Goal: Information Seeking & Learning: Find specific fact

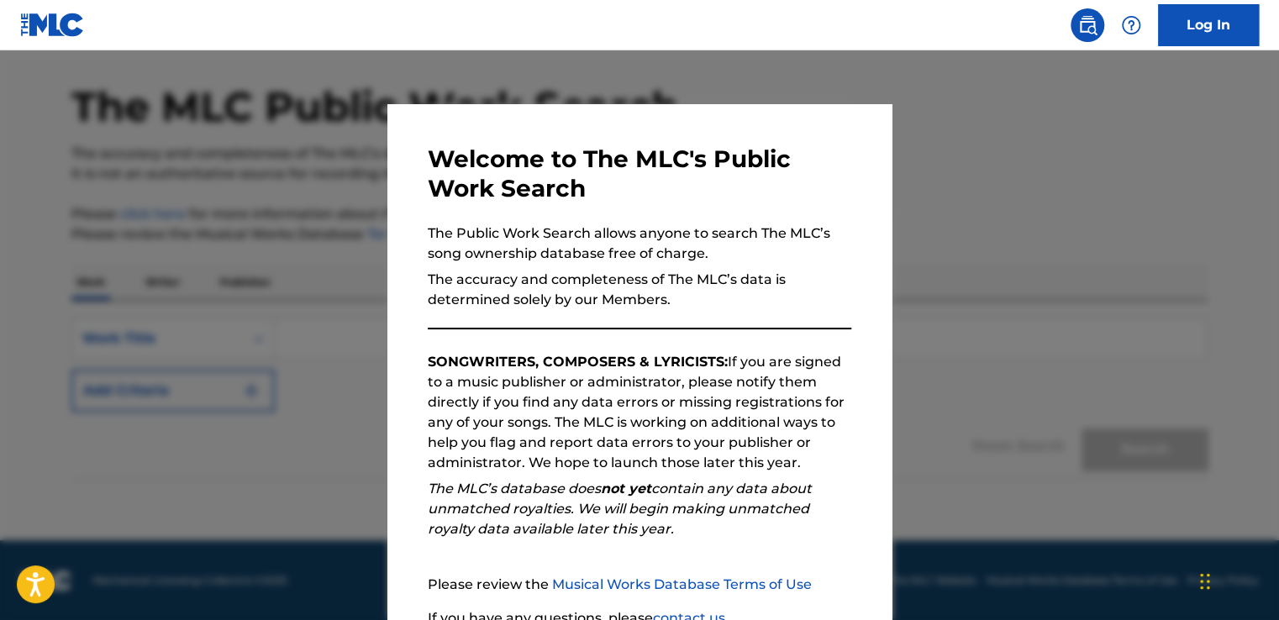
scroll to position [148, 0]
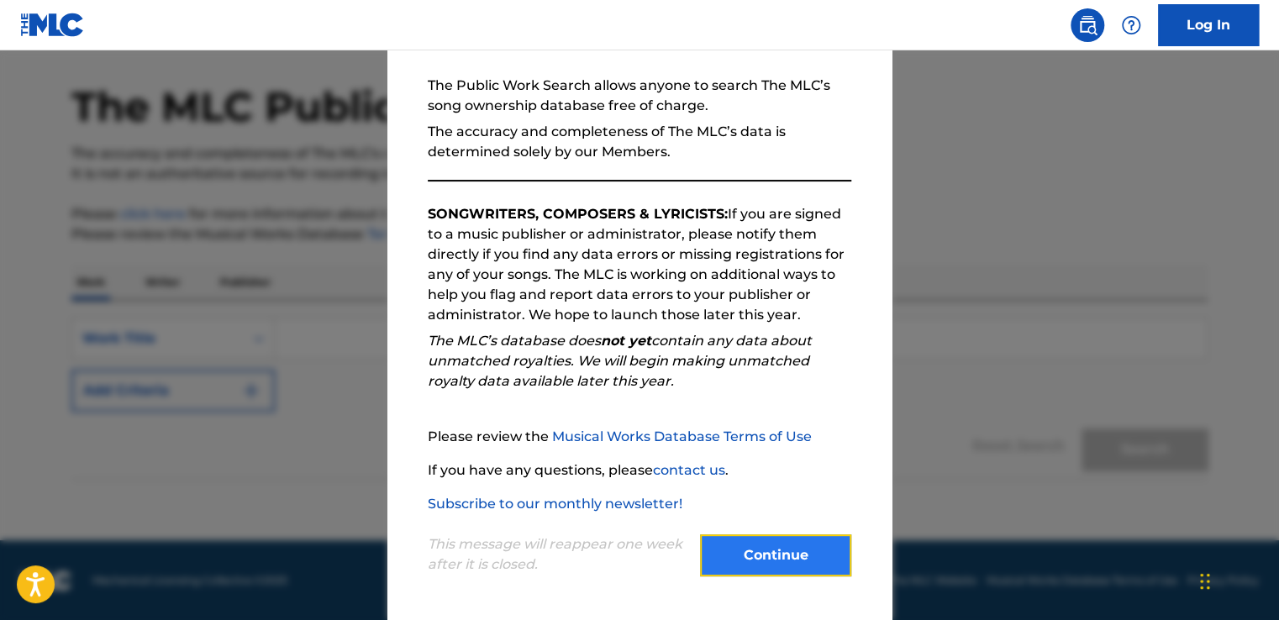
click at [753, 545] on button "Continue" at bounding box center [775, 556] width 151 height 42
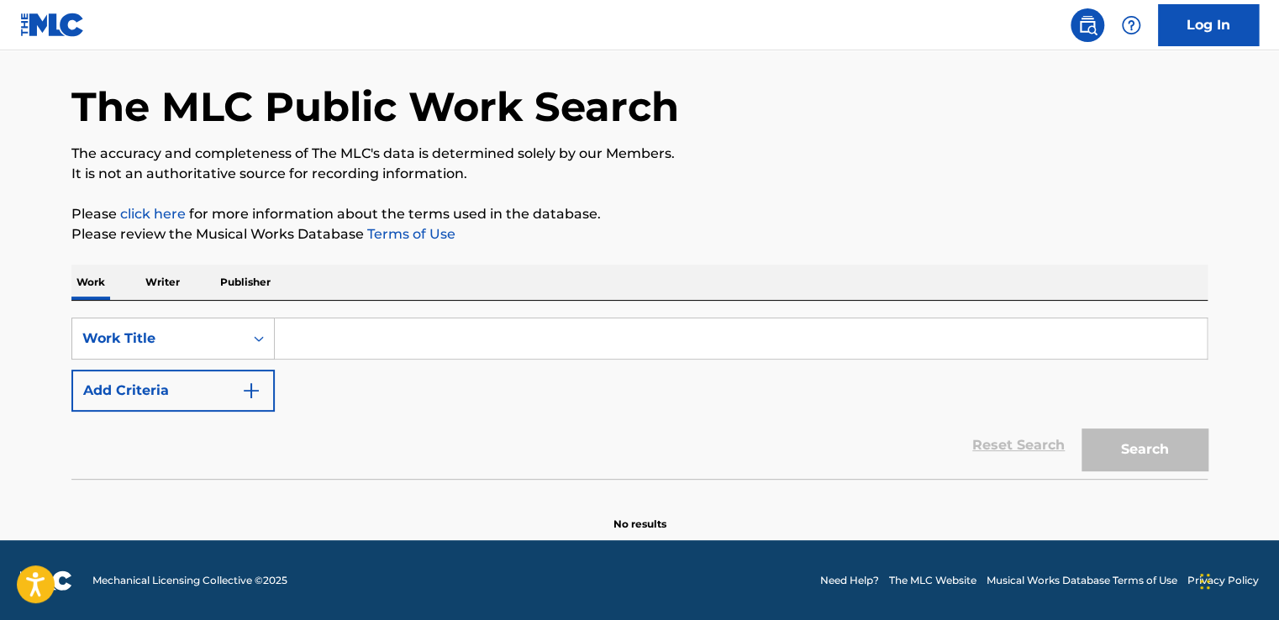
click at [306, 341] on input "Search Form" at bounding box center [741, 339] width 932 height 40
paste input "Nikitata"
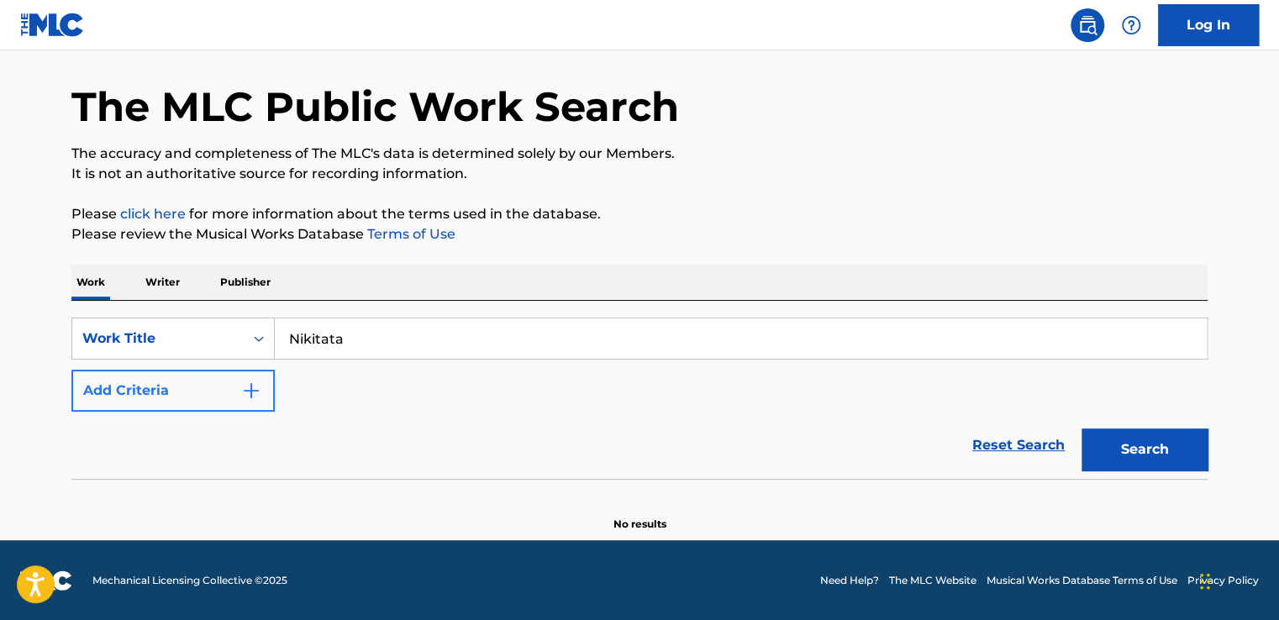
type input "Nikitata"
click at [240, 398] on button "Add Criteria" at bounding box center [172, 391] width 203 height 42
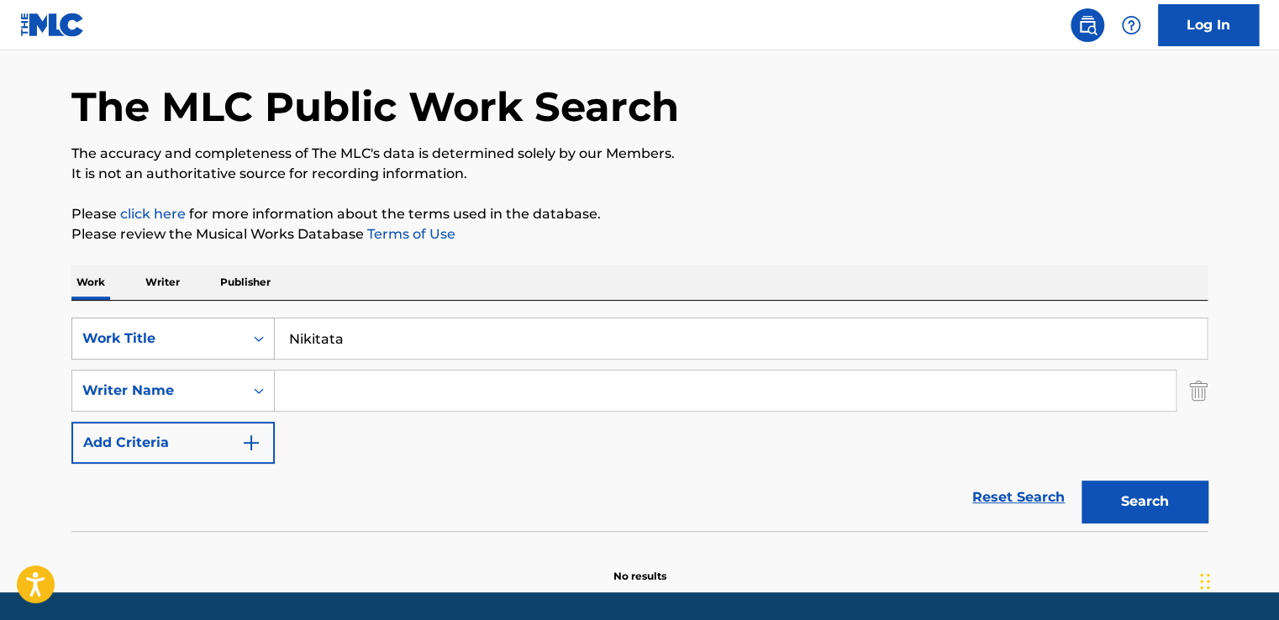
drag, startPoint x: 324, startPoint y: 340, endPoint x: 252, endPoint y: 334, distance: 72.5
click at [252, 334] on div "SearchWithCriteriaf117cea9-62b7-4017-a376-fe5cb8e73de8 Work Title Nikitata" at bounding box center [639, 339] width 1136 height 42
click at [289, 336] on input "Search Form" at bounding box center [741, 339] width 932 height 40
type input "timeout"
click at [332, 391] on input "Search Form" at bounding box center [725, 391] width 901 height 40
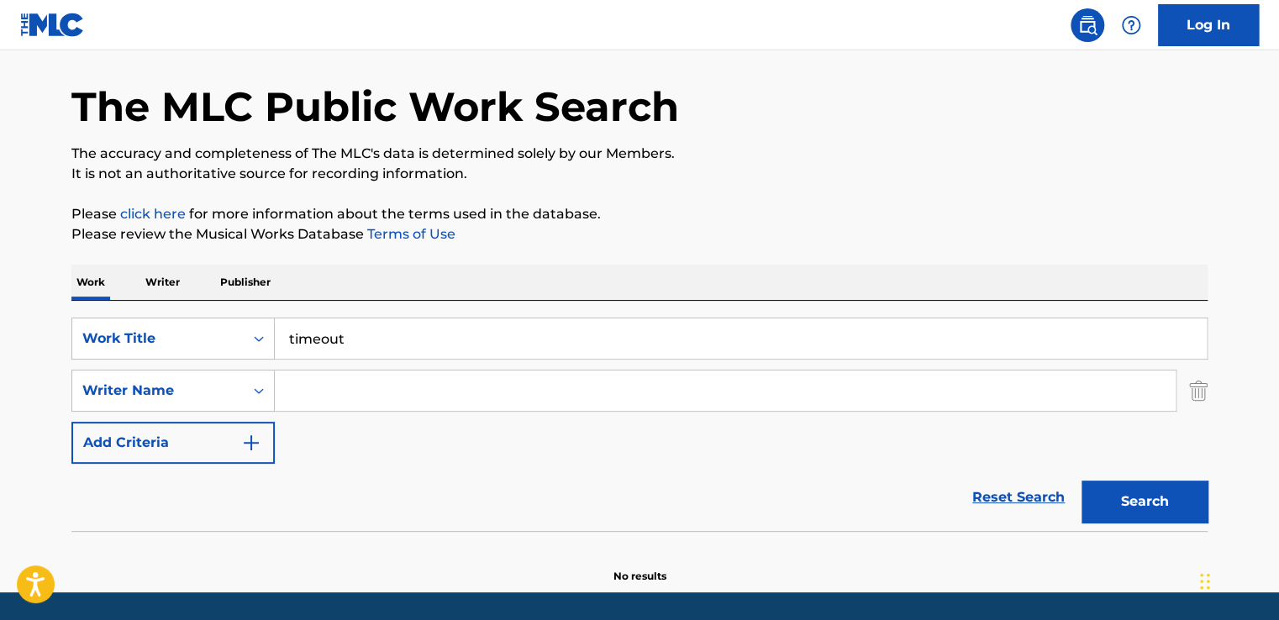
paste input "[PERSON_NAME][MEDICAL_DATA]"
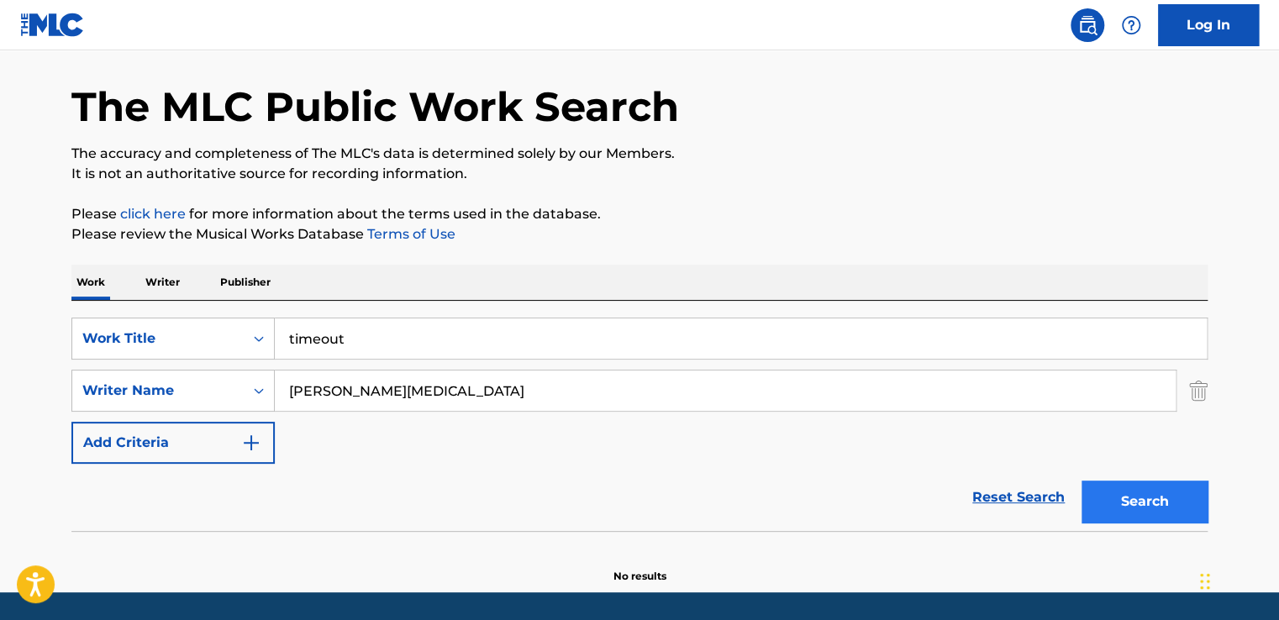
type input "[PERSON_NAME][MEDICAL_DATA]"
click at [1117, 508] on button "Search" at bounding box center [1145, 502] width 126 height 42
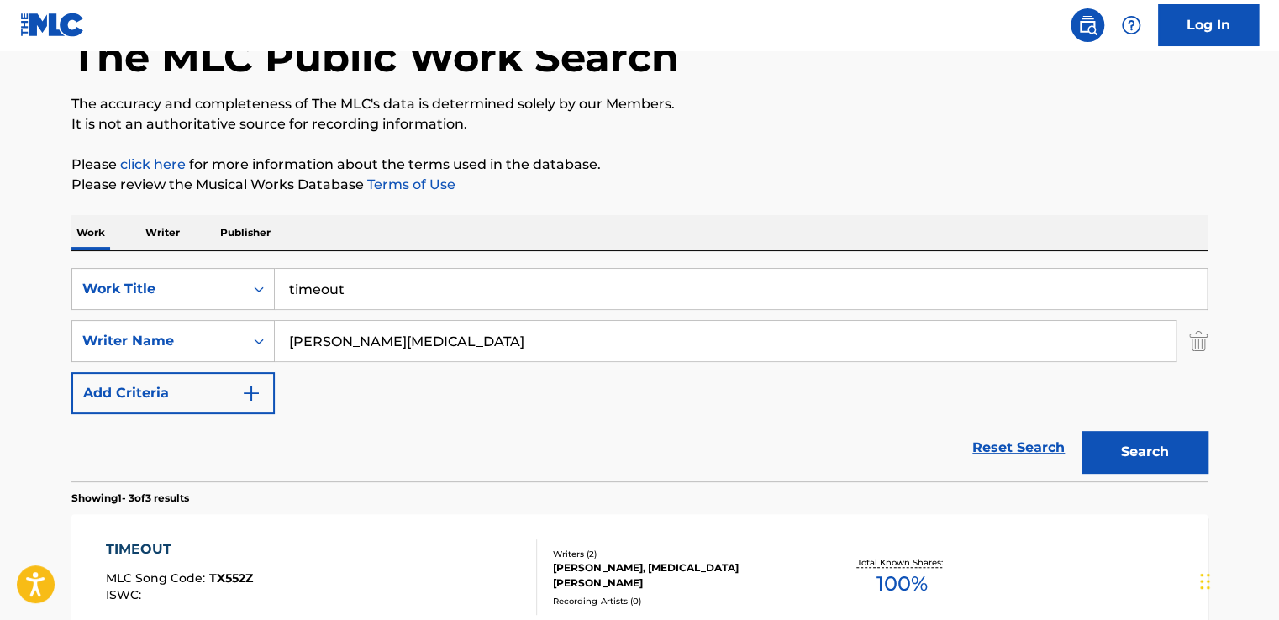
scroll to position [71, 0]
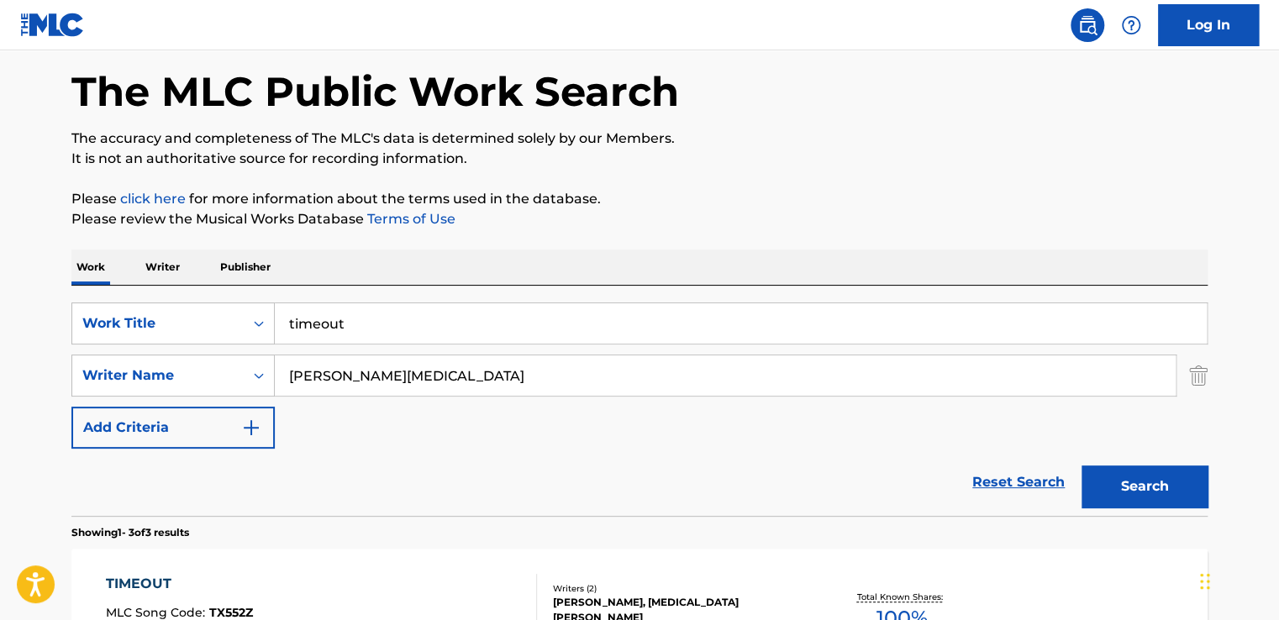
drag, startPoint x: 363, startPoint y: 380, endPoint x: 435, endPoint y: 373, distance: 72.6
click at [435, 373] on input "[PERSON_NAME][MEDICAL_DATA]" at bounding box center [725, 375] width 901 height 40
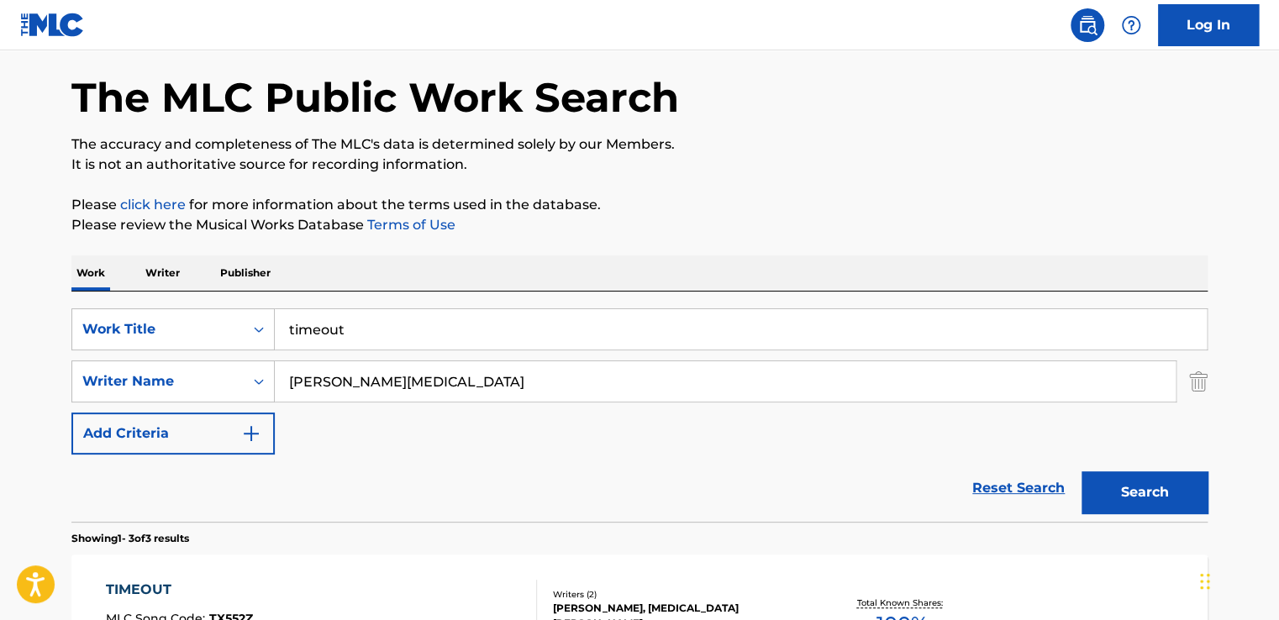
scroll to position [61, 0]
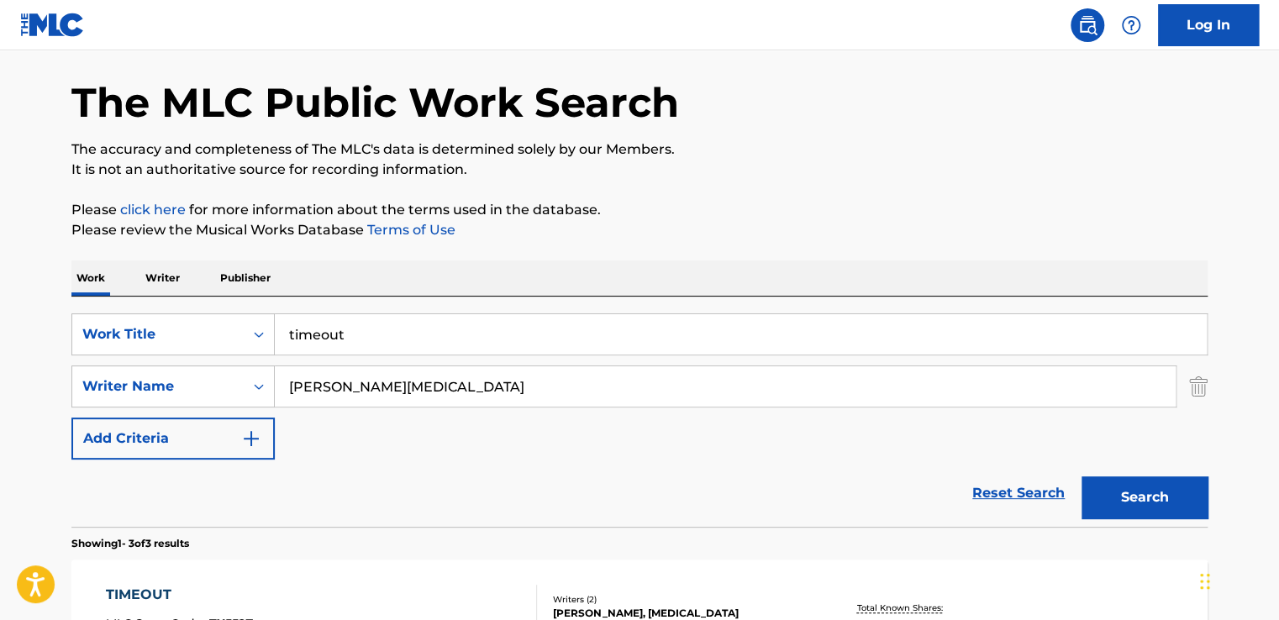
click at [235, 278] on p "Publisher" at bounding box center [245, 278] width 61 height 35
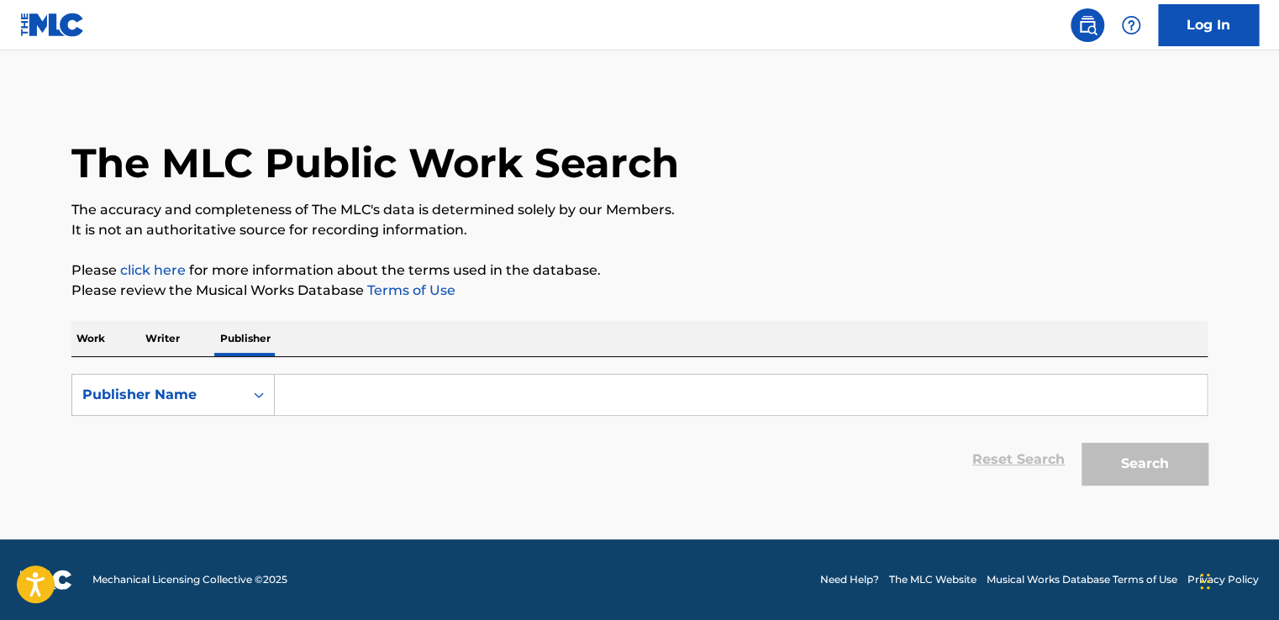
click at [304, 393] on input "Search Form" at bounding box center [741, 395] width 932 height 40
click at [304, 393] on input "g" at bounding box center [741, 395] width 932 height 40
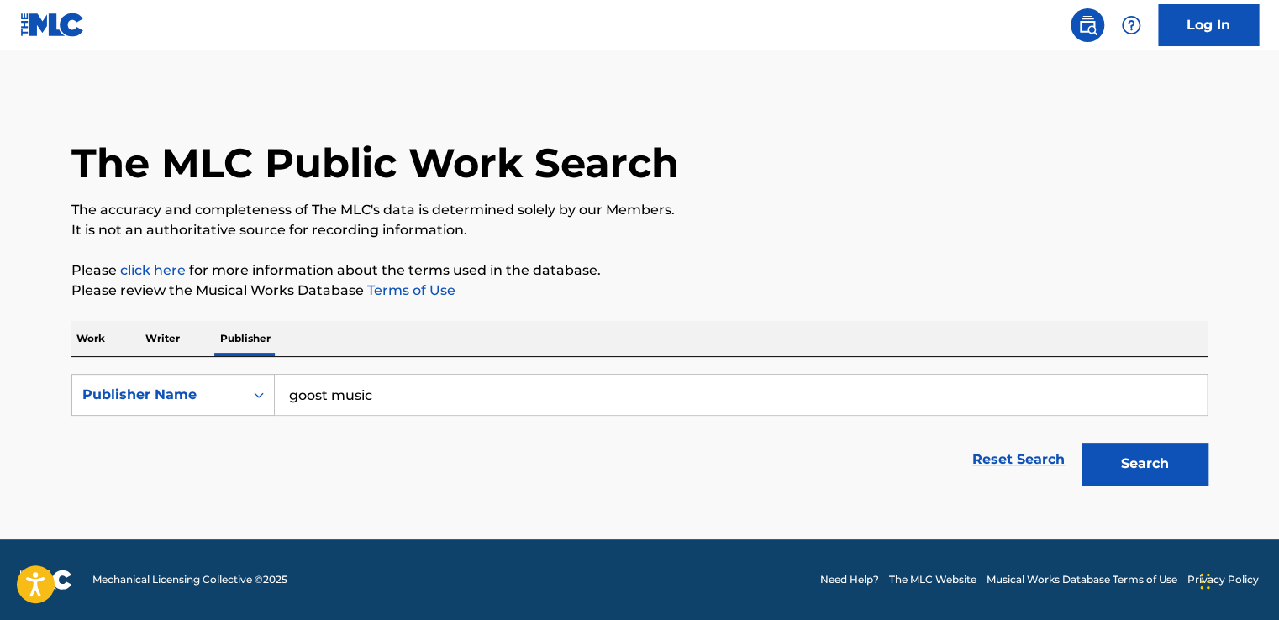
type input "goost music"
click at [1082, 443] on button "Search" at bounding box center [1145, 464] width 126 height 42
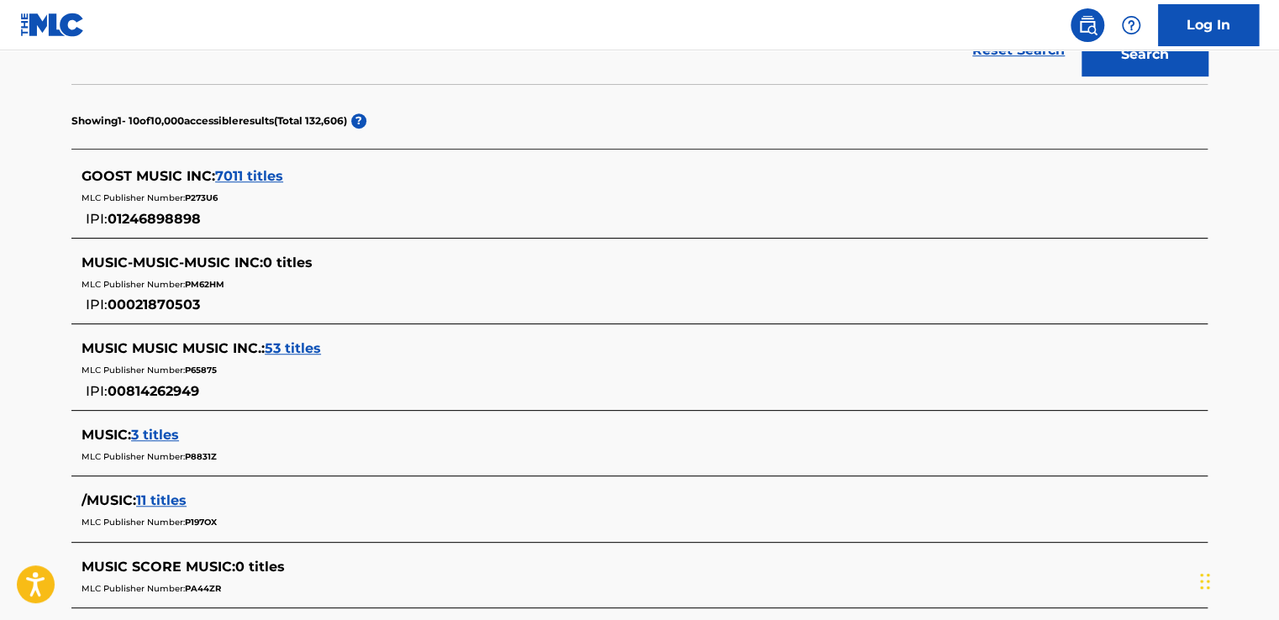
scroll to position [408, 0]
click at [249, 176] on span "7011 titles" at bounding box center [249, 177] width 68 height 16
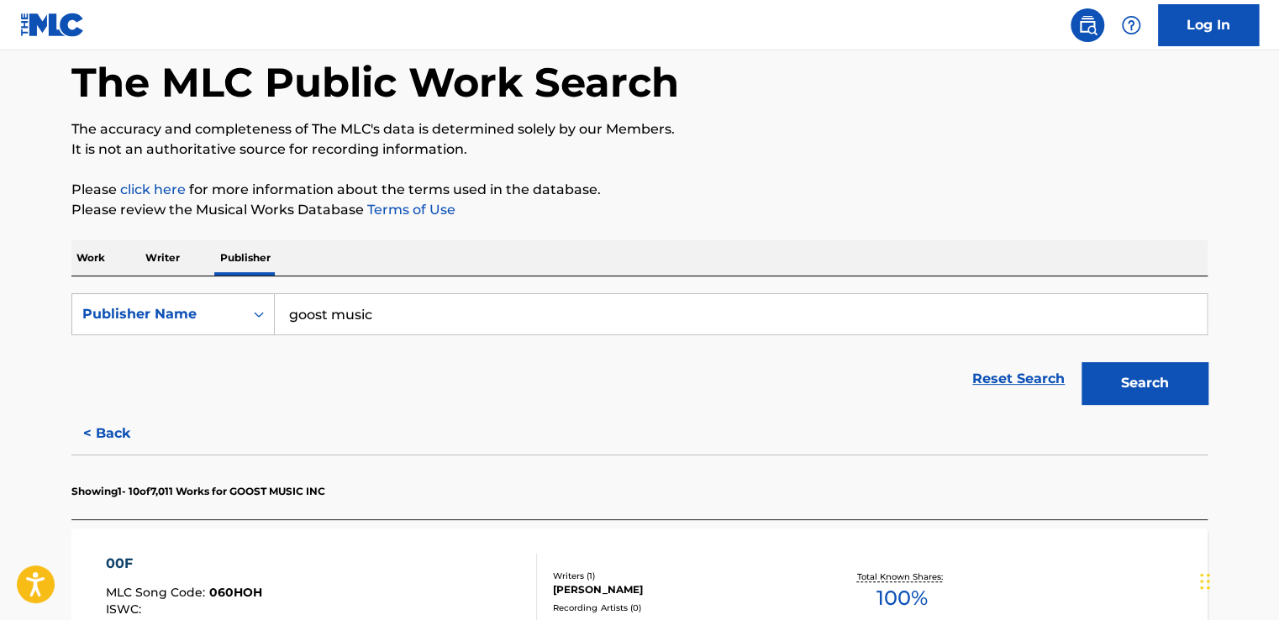
scroll to position [79, 0]
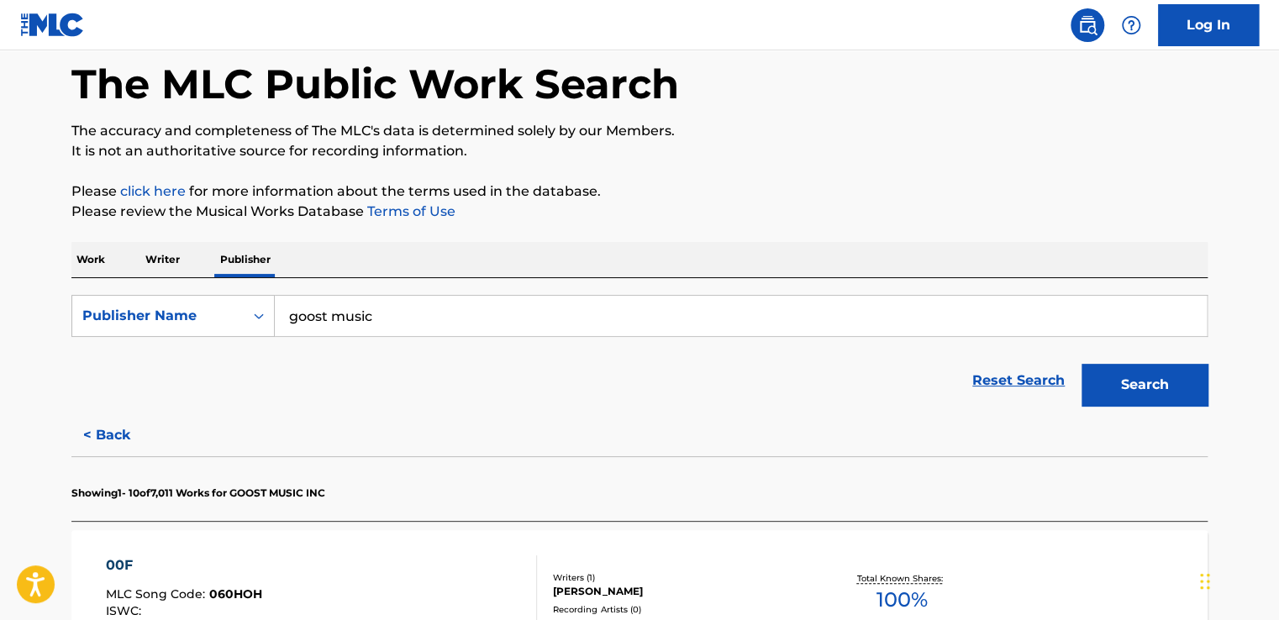
click at [98, 260] on p "Work" at bounding box center [90, 259] width 39 height 35
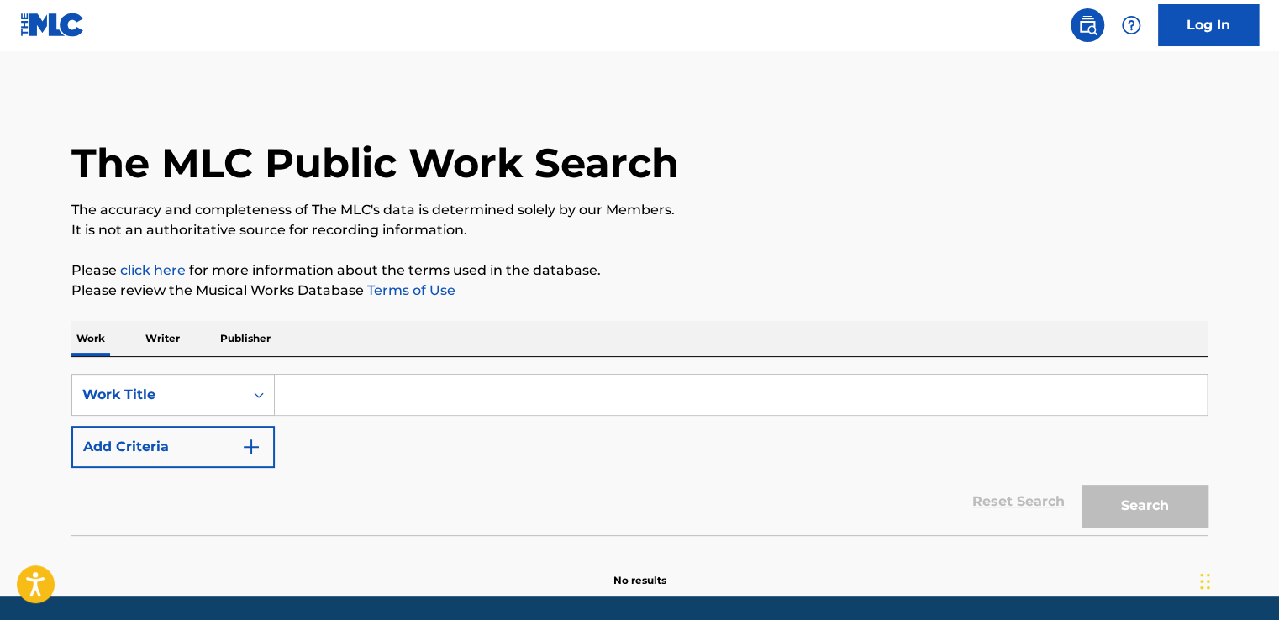
click at [287, 391] on input "Search Form" at bounding box center [741, 395] width 932 height 40
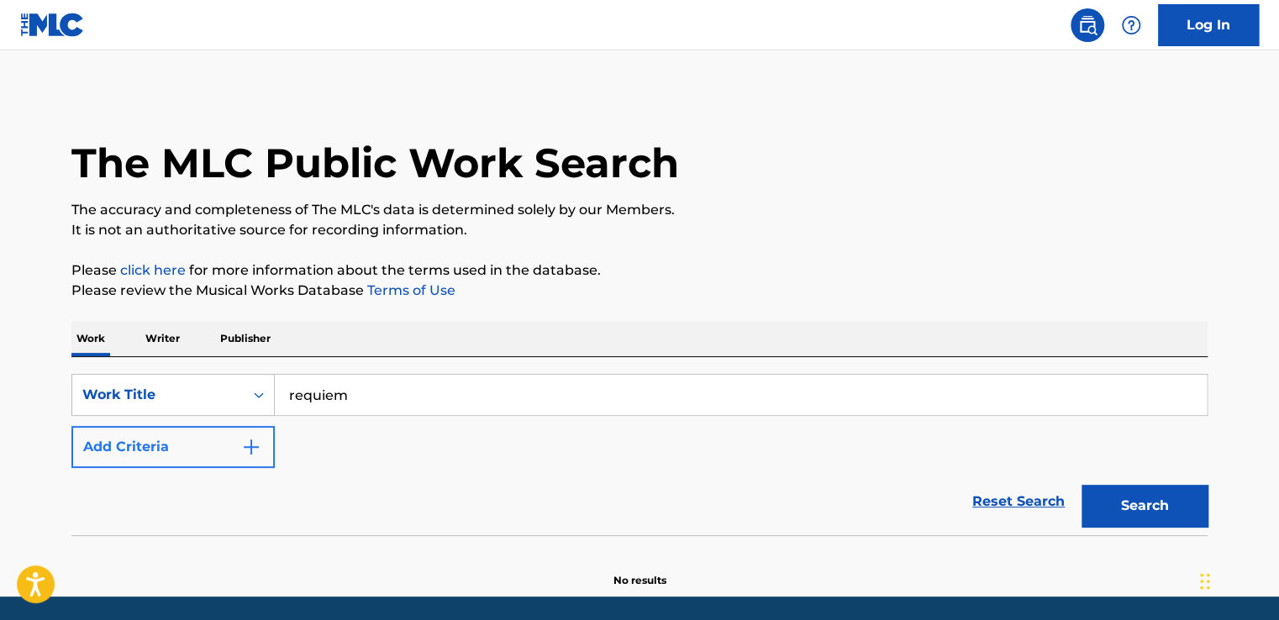
type input "requiem"
click at [203, 445] on button "Add Criteria" at bounding box center [172, 447] width 203 height 42
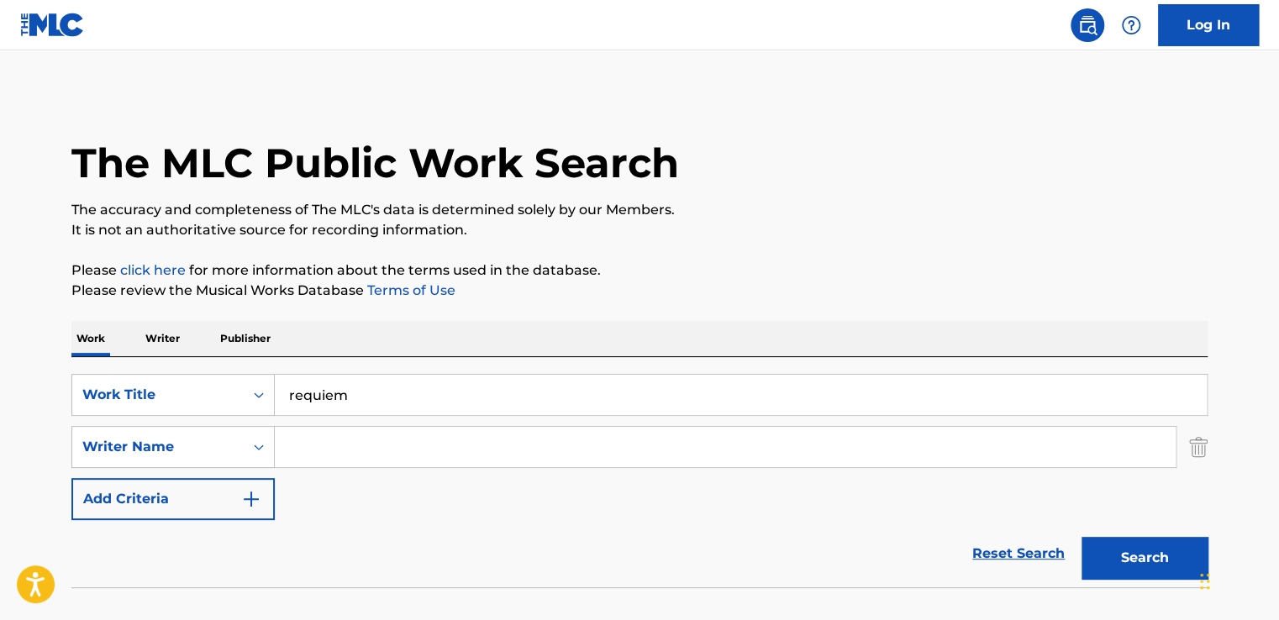
click at [322, 445] on input "Search Form" at bounding box center [725, 447] width 901 height 40
paste input "Roma Ntika"
drag, startPoint x: 333, startPoint y: 447, endPoint x: 256, endPoint y: 442, distance: 76.6
click at [256, 442] on div "SearchWithCriteria5fadaa91-05d7-48a4-86e4-837b3682be20 Writer Name [PERSON_NAME]" at bounding box center [639, 447] width 1136 height 42
type input "Ntika"
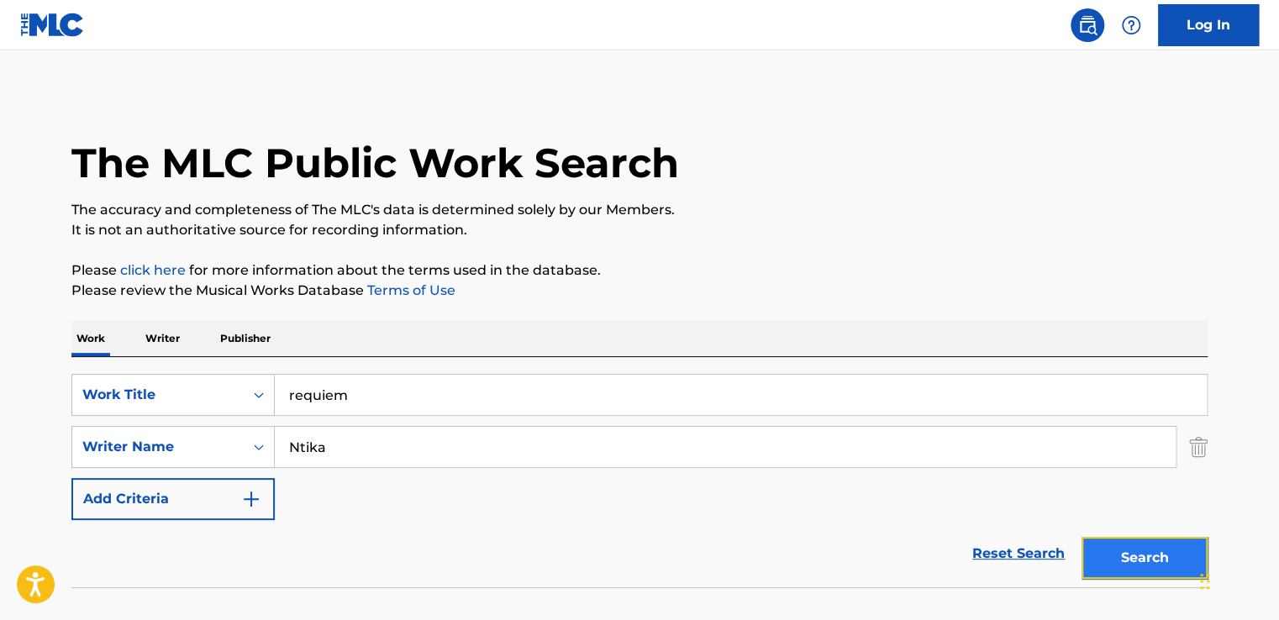
click at [1111, 546] on button "Search" at bounding box center [1145, 558] width 126 height 42
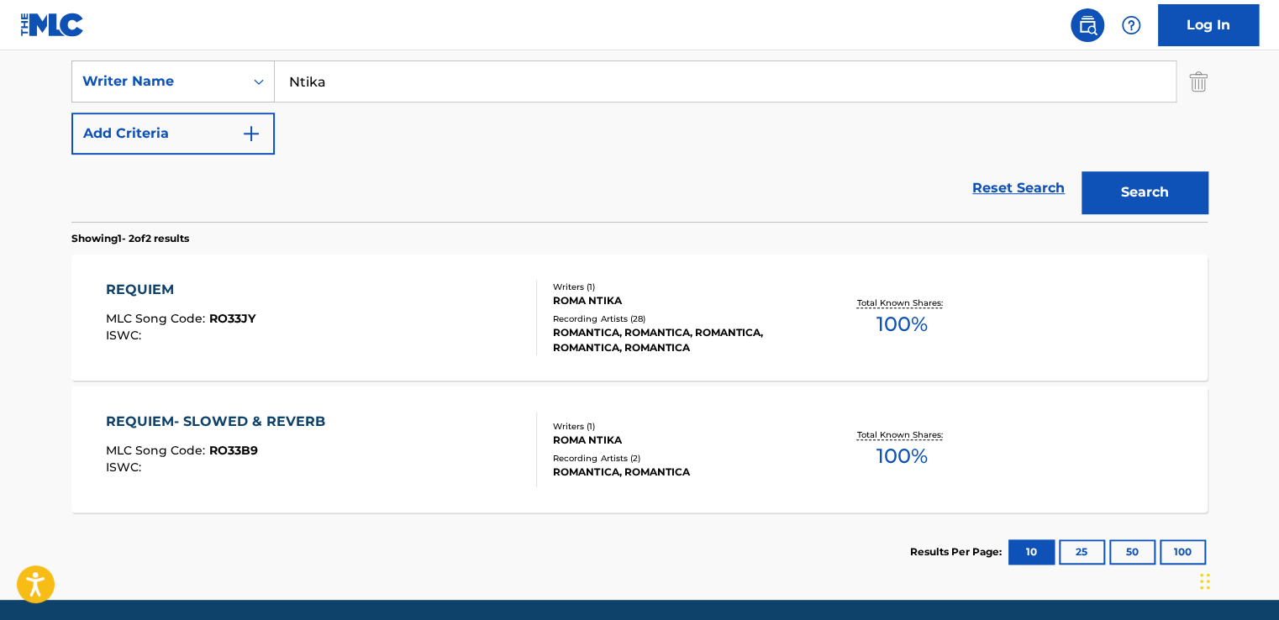
scroll to position [370, 0]
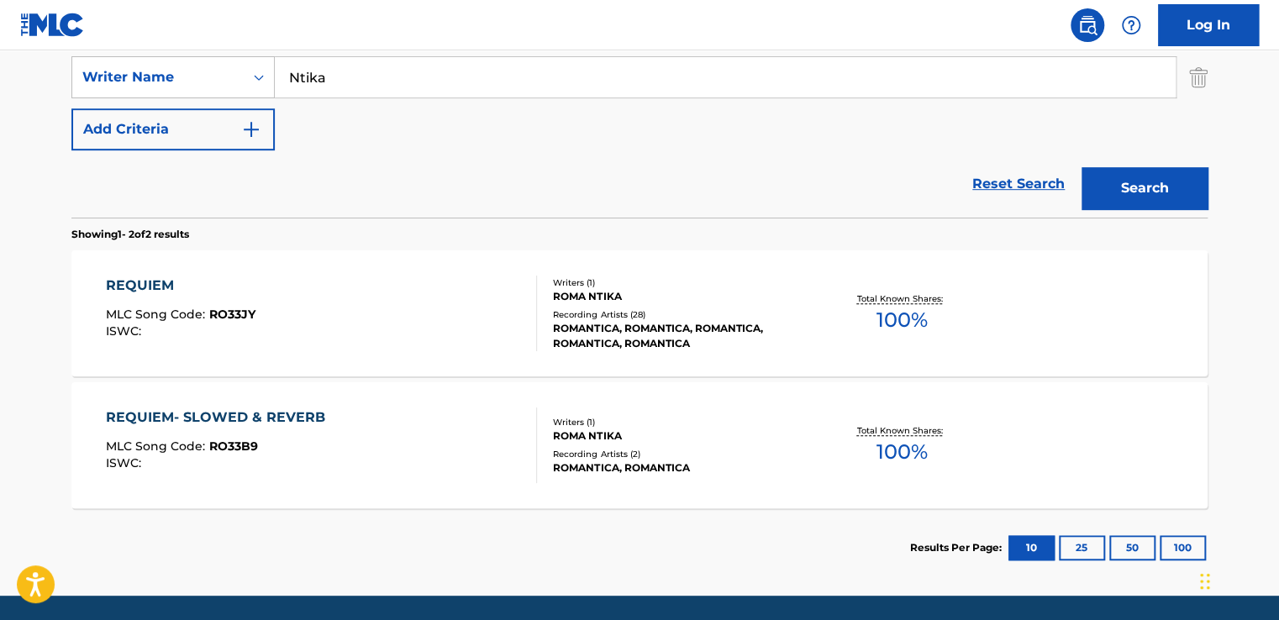
click at [473, 340] on div "REQUIEM MLC Song Code : RO33JY ISWC :" at bounding box center [322, 314] width 432 height 76
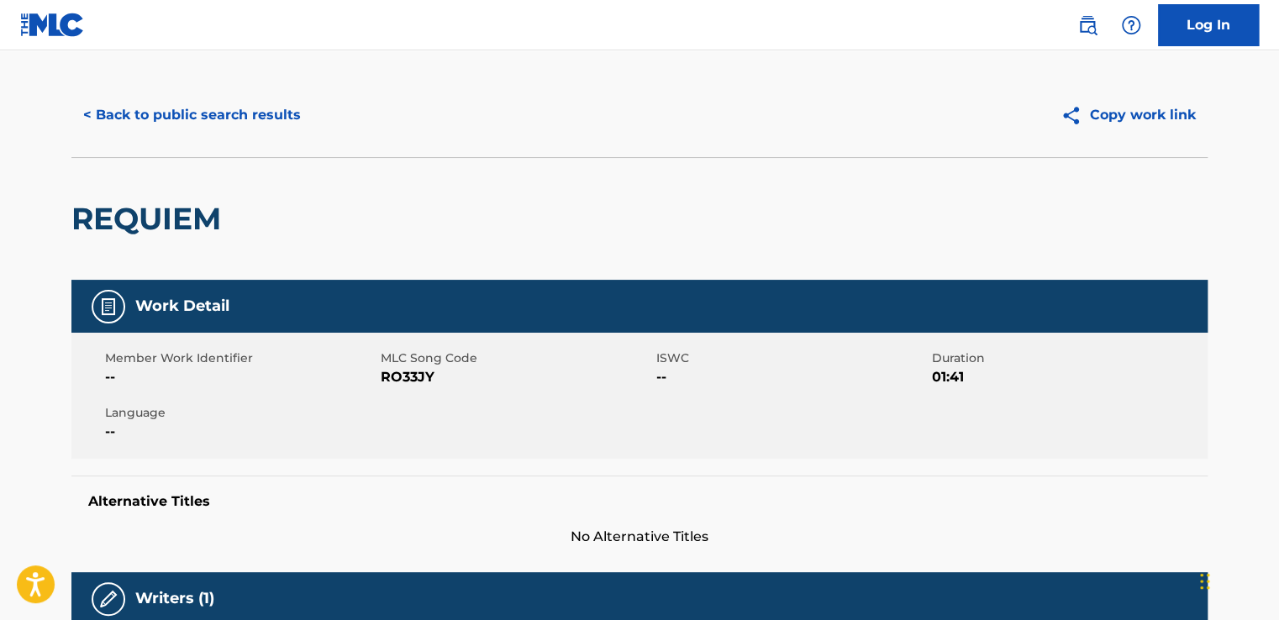
scroll to position [17, 0]
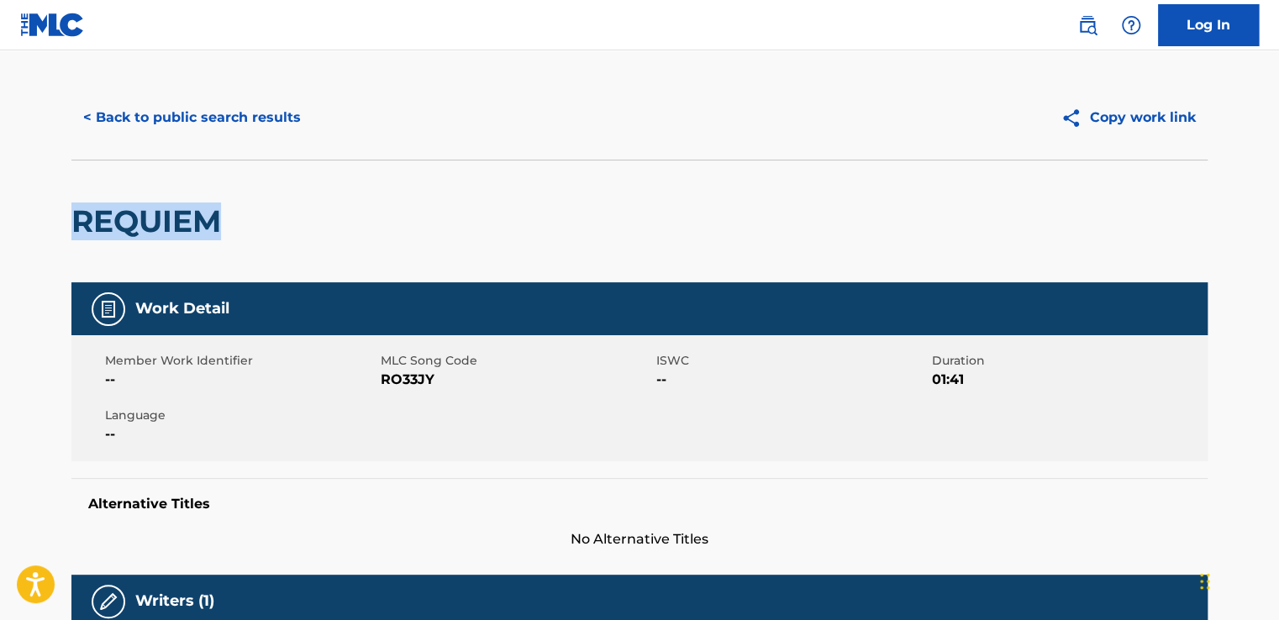
drag, startPoint x: 224, startPoint y: 215, endPoint x: 77, endPoint y: 220, distance: 147.2
click at [77, 220] on h2 "REQUIEM" at bounding box center [150, 222] width 158 height 38
copy h2 "REQUIEM"
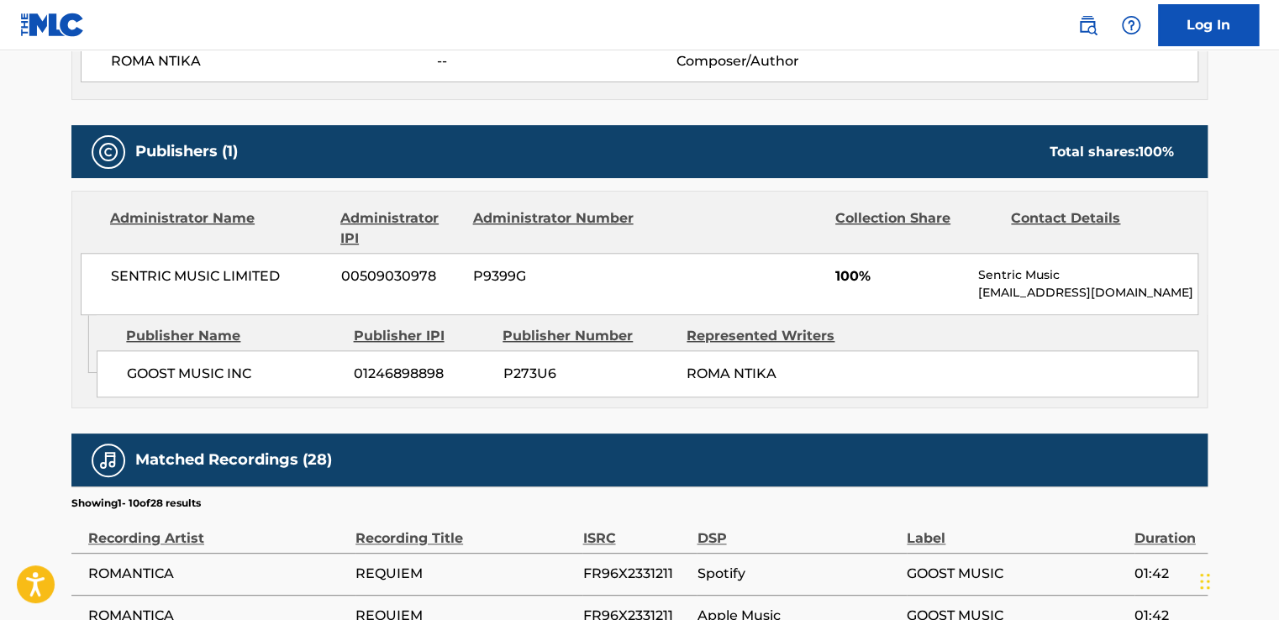
scroll to position [678, 0]
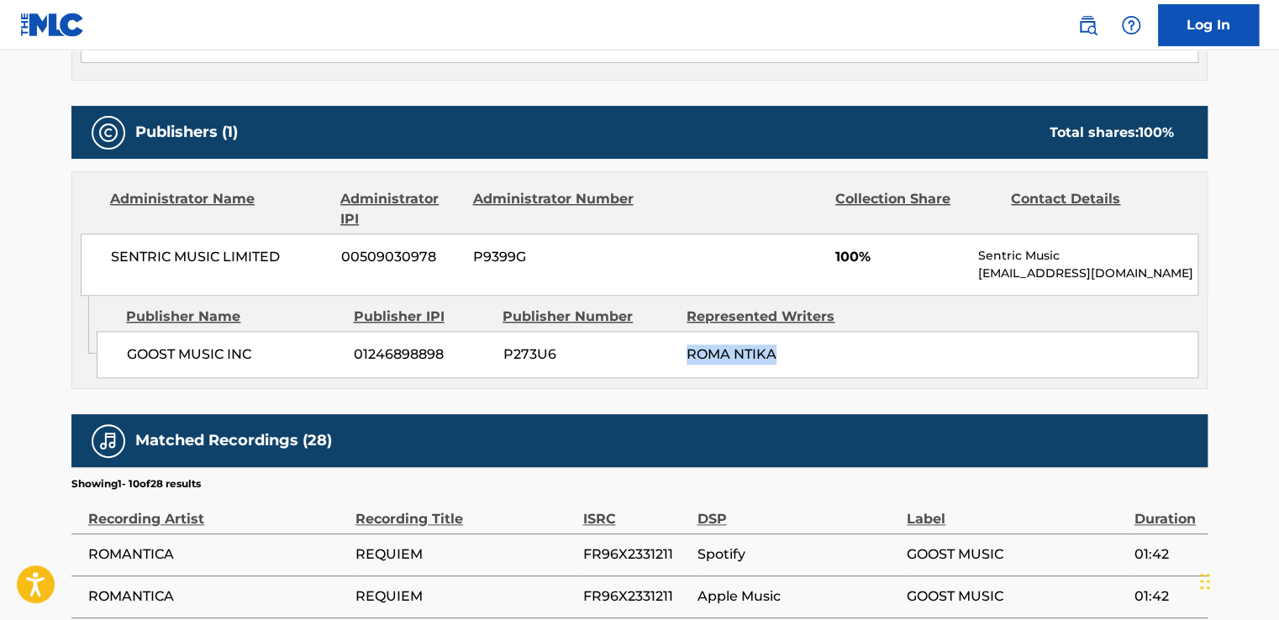
drag, startPoint x: 773, startPoint y: 348, endPoint x: 687, endPoint y: 355, distance: 86.8
click at [687, 355] on span "ROMA NTIKA" at bounding box center [732, 354] width 90 height 16
copy span "ROMA NTIKA"
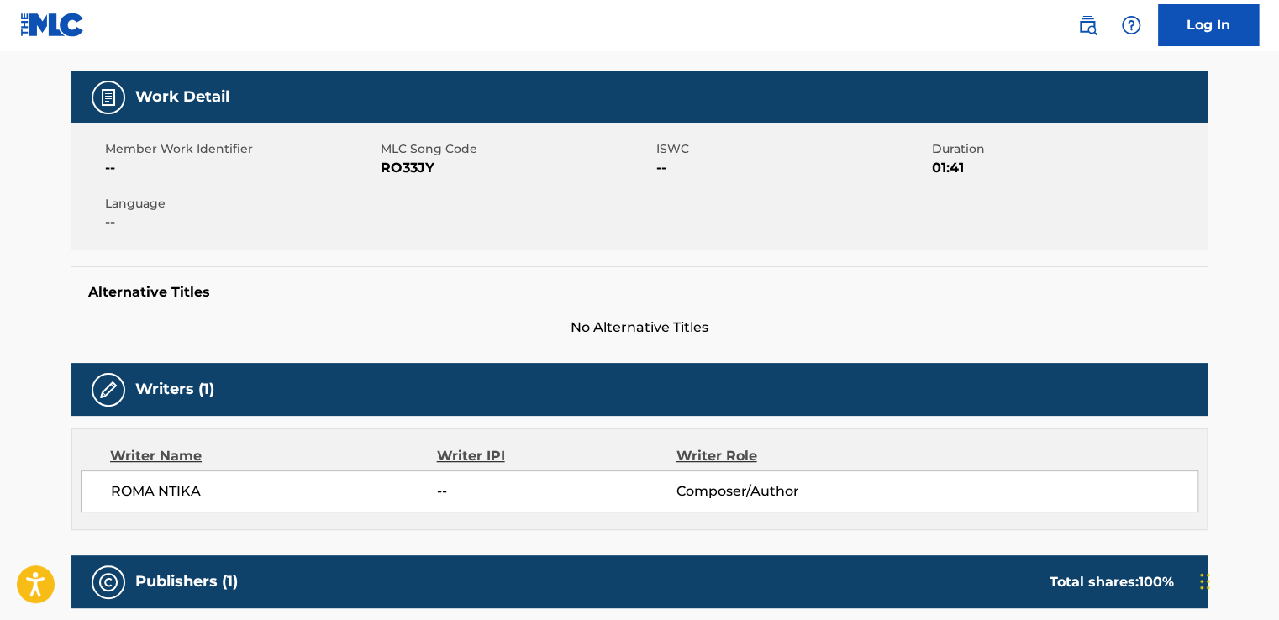
scroll to position [0, 0]
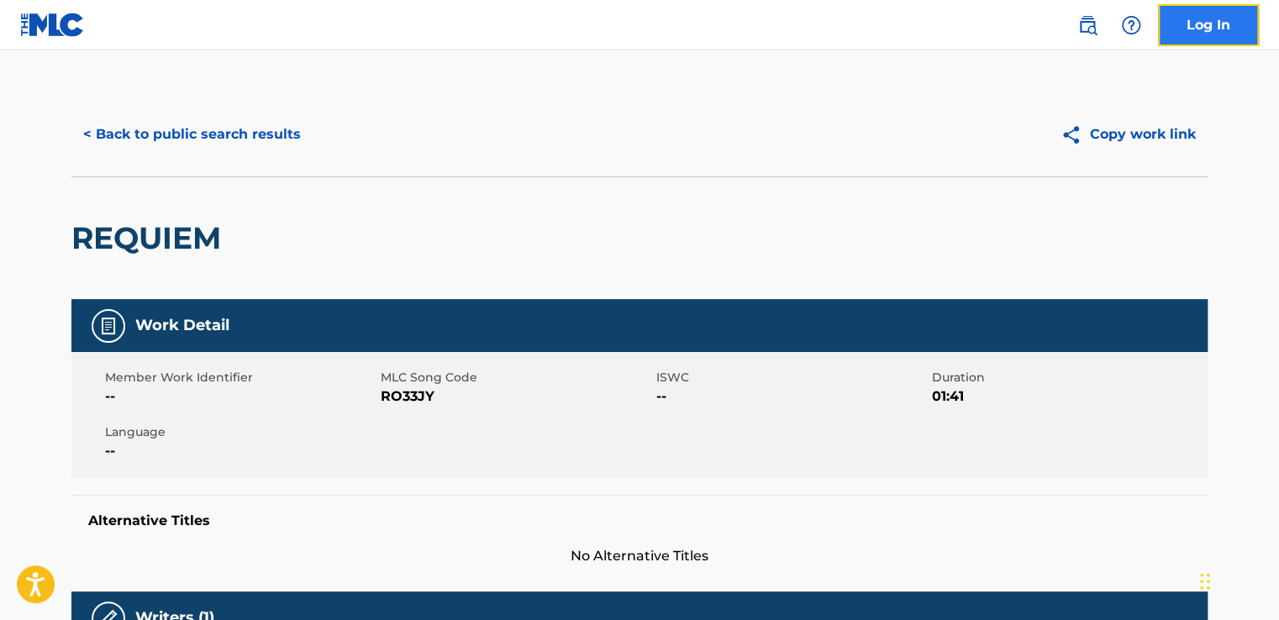
click at [1207, 29] on link "Log In" at bounding box center [1208, 25] width 101 height 42
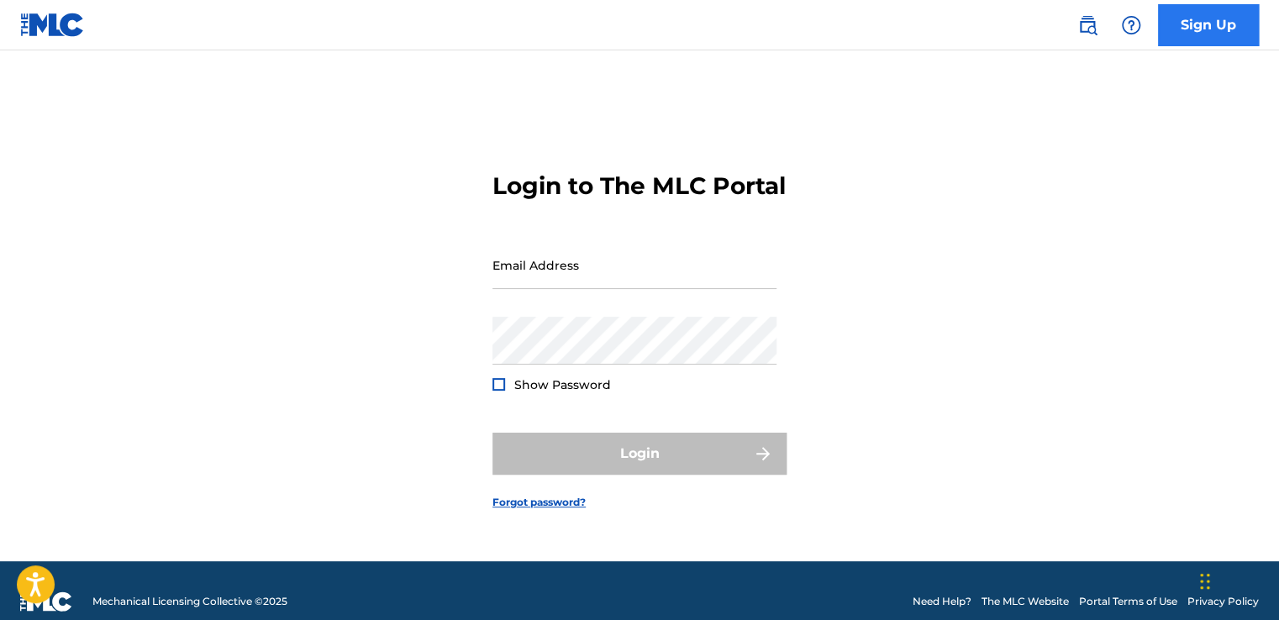
type input "[EMAIL_ADDRESS][PERSON_NAME][DOMAIN_NAME]"
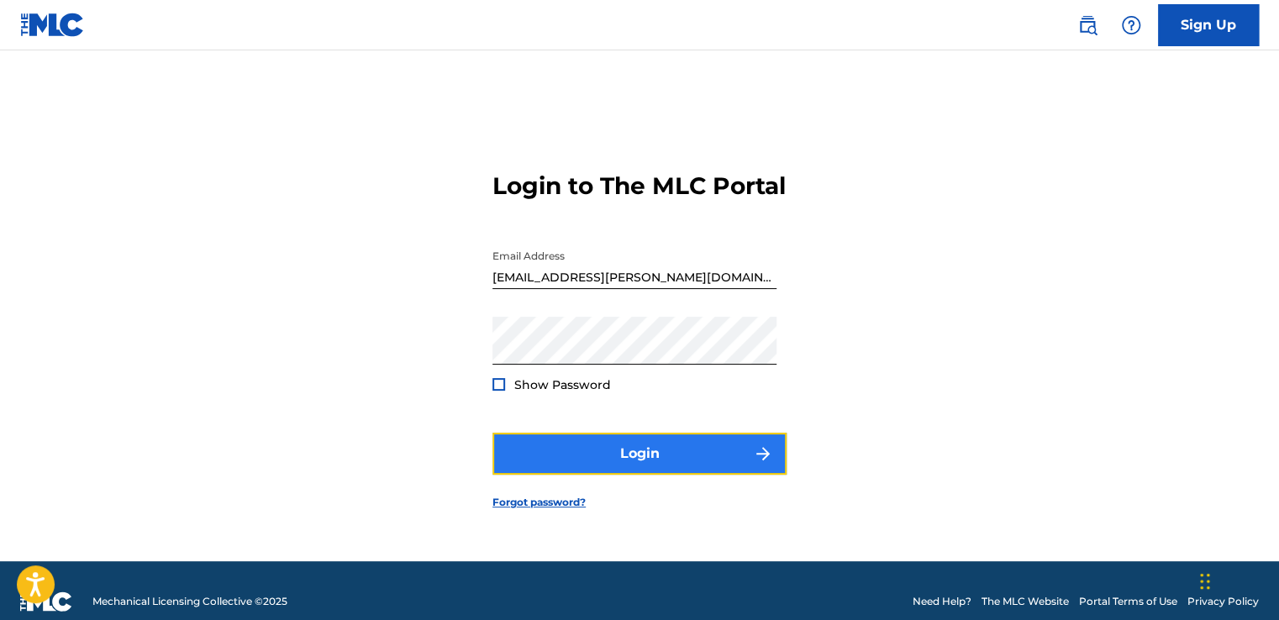
click at [656, 470] on button "Login" at bounding box center [639, 454] width 294 height 42
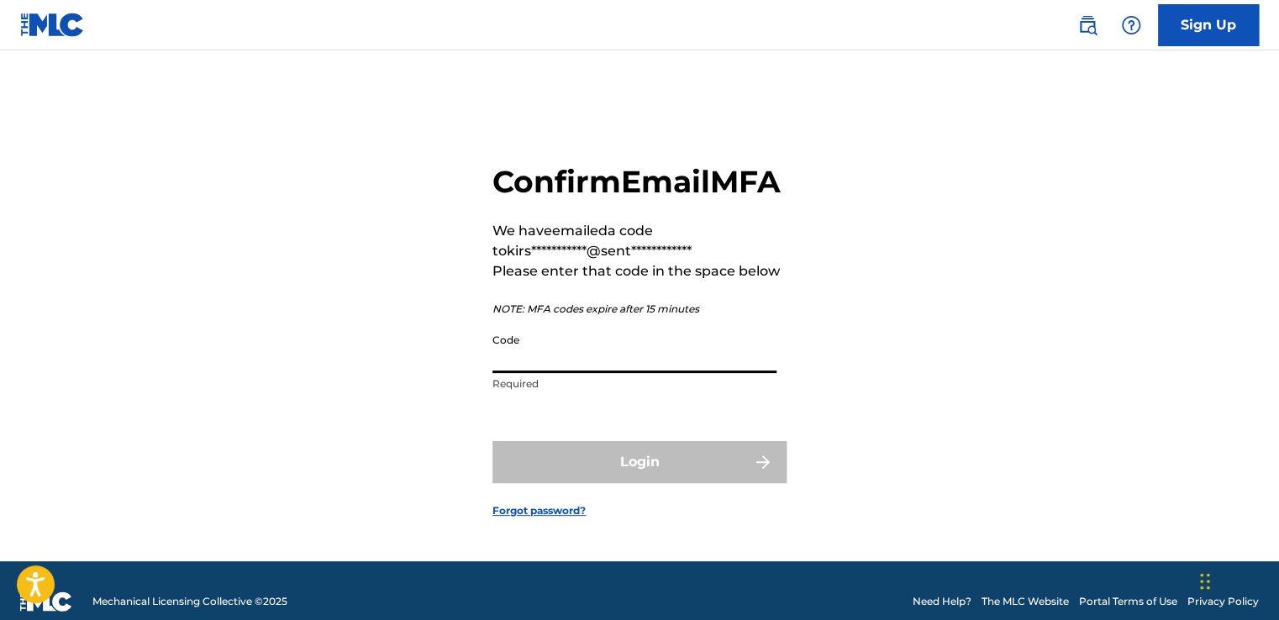
click at [533, 373] on input "Code" at bounding box center [634, 349] width 284 height 48
paste input "kirkiimad - ily / ISRC: DGA092331715 kirkiimad, CG5 - ily / ISRC: DGA0M2382678"
drag, startPoint x: 522, startPoint y: 382, endPoint x: 780, endPoint y: 384, distance: 258.0
click at [780, 384] on div "**********" at bounding box center [639, 282] width 294 height 238
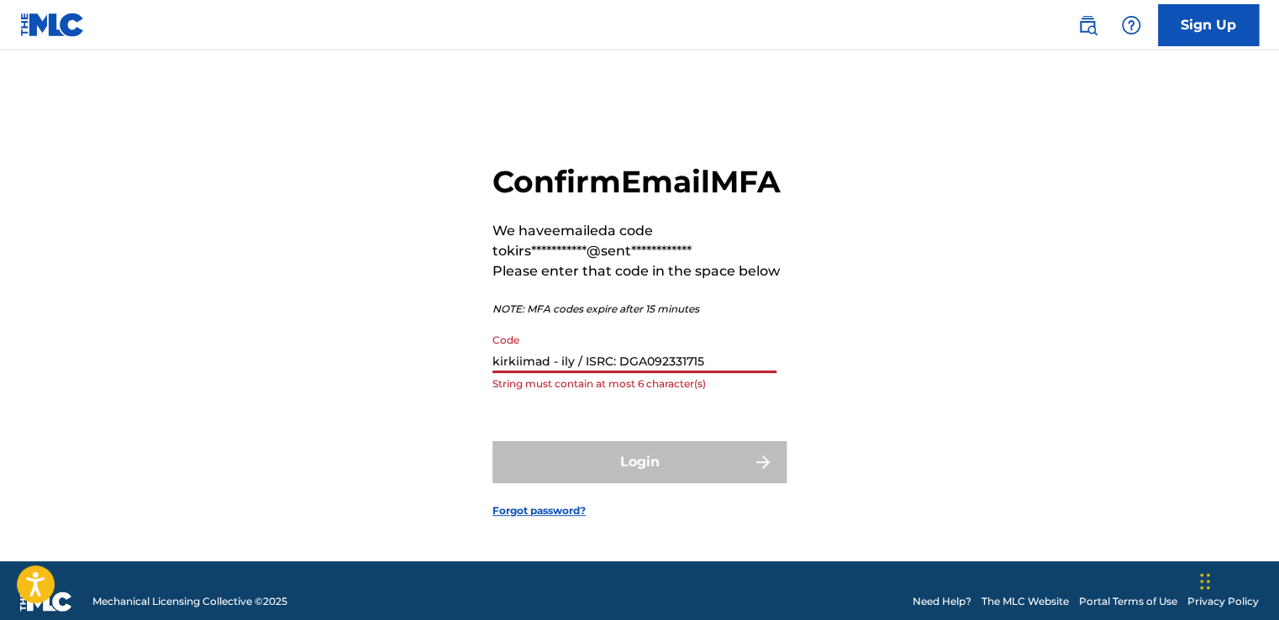
scroll to position [0, 0]
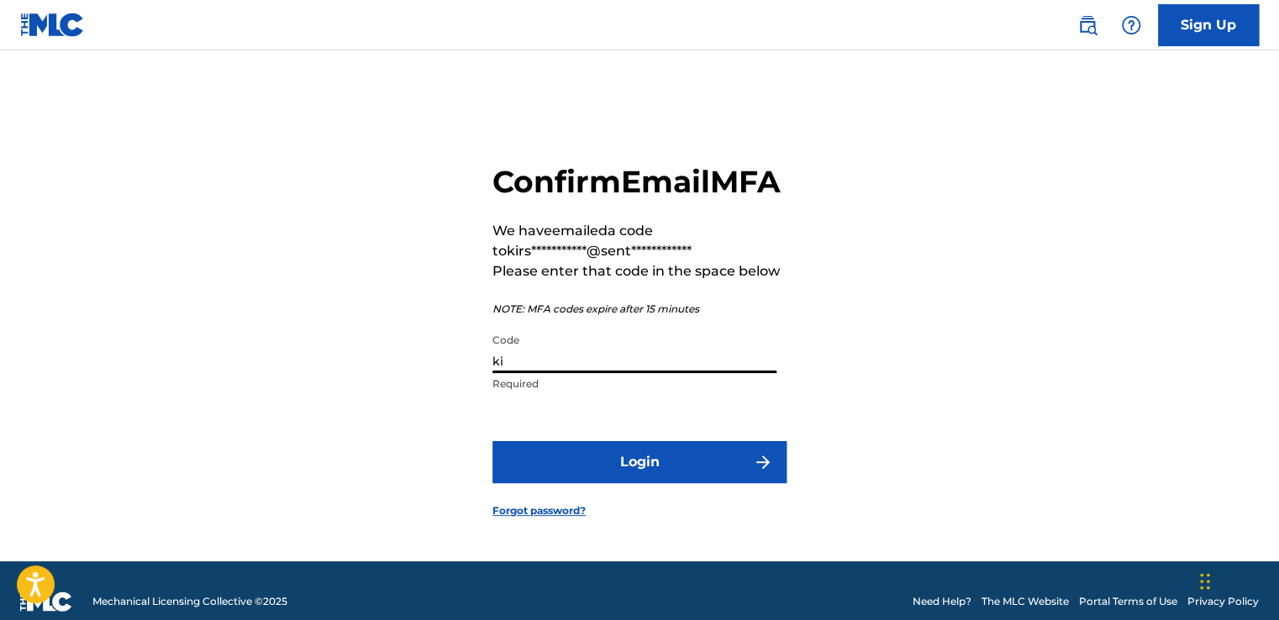
type input "k"
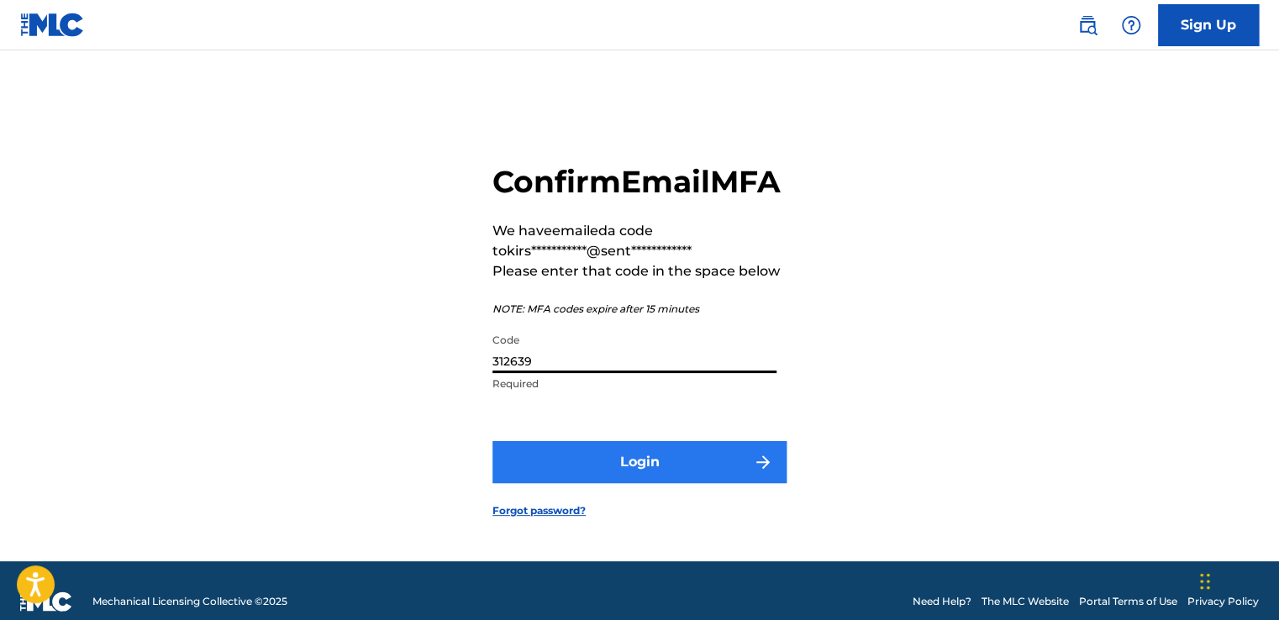
type input "312639"
click at [645, 483] on button "Login" at bounding box center [639, 462] width 294 height 42
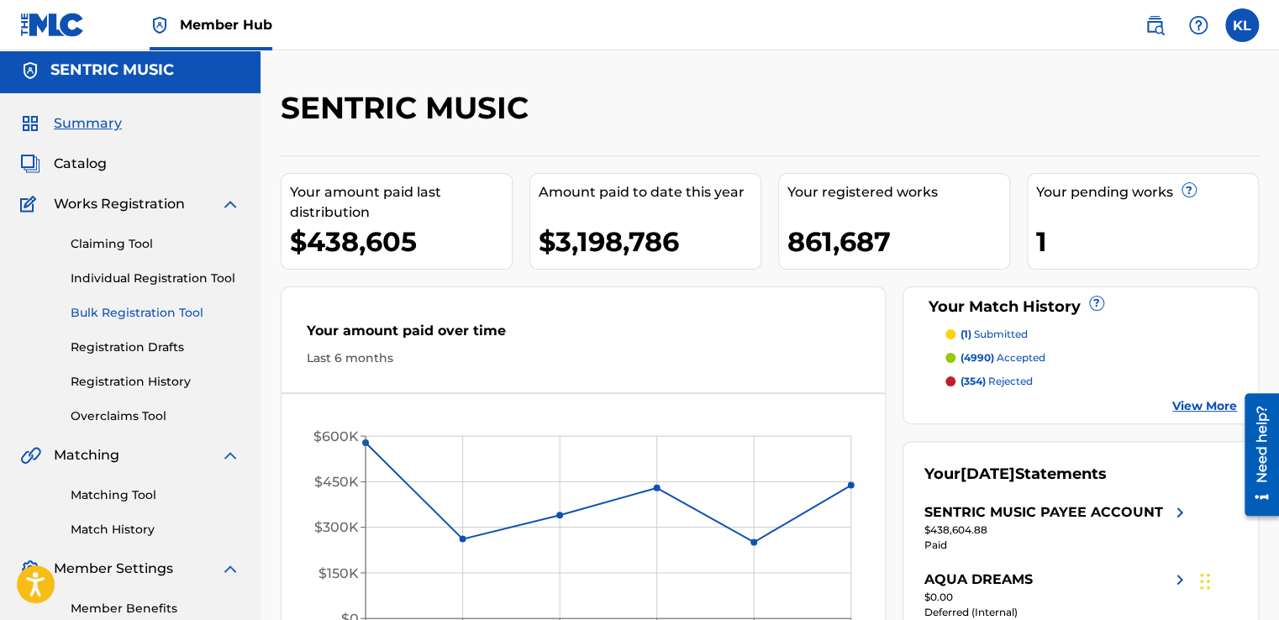
scroll to position [3, 0]
click at [87, 170] on span "Catalog" at bounding box center [80, 165] width 53 height 20
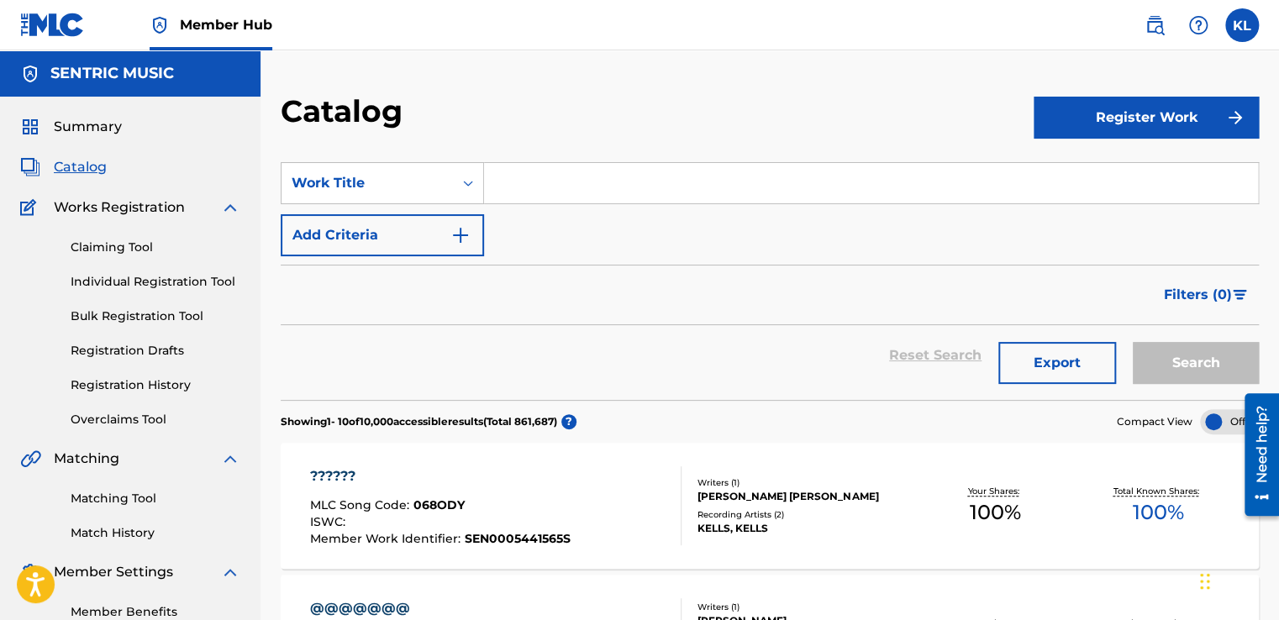
click at [523, 187] on input "Search Form" at bounding box center [871, 183] width 774 height 40
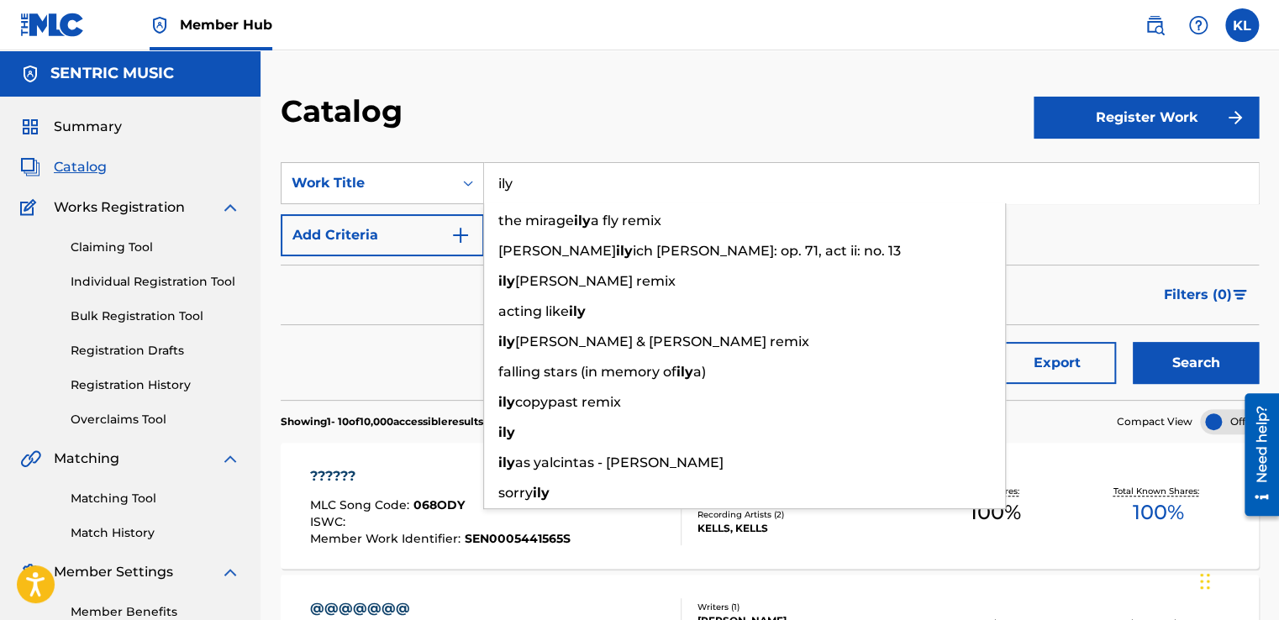
type input "ily"
click at [1133, 342] on button "Search" at bounding box center [1196, 363] width 126 height 42
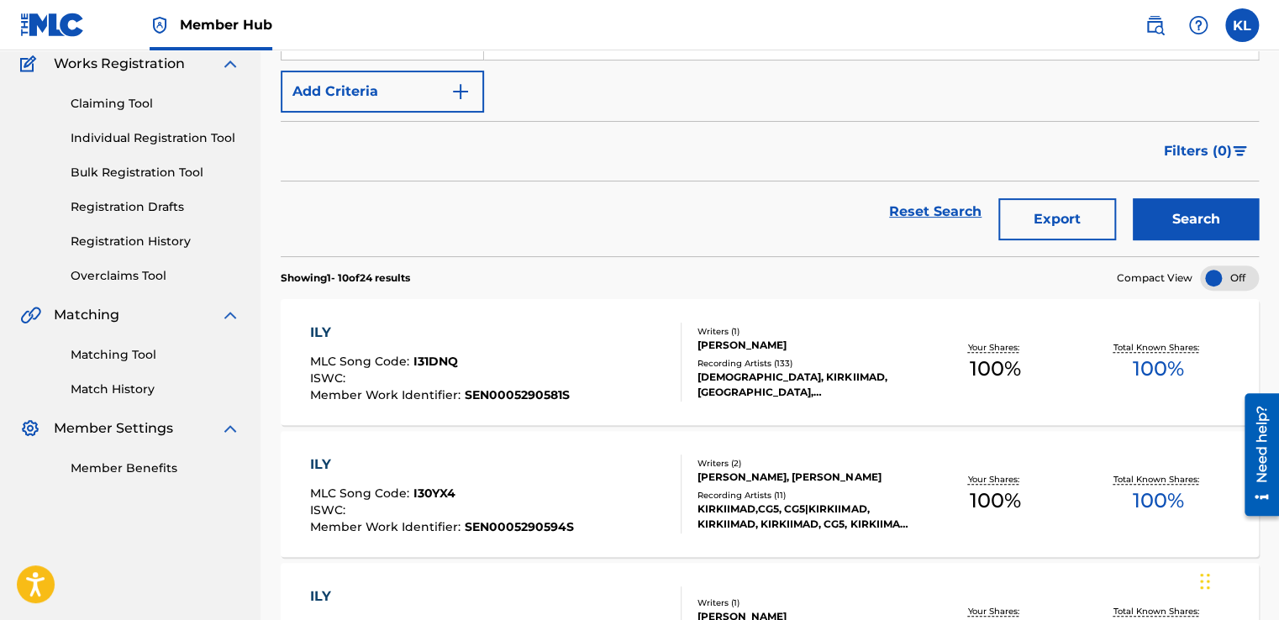
scroll to position [155, 0]
